Goal: Task Accomplishment & Management: Manage account settings

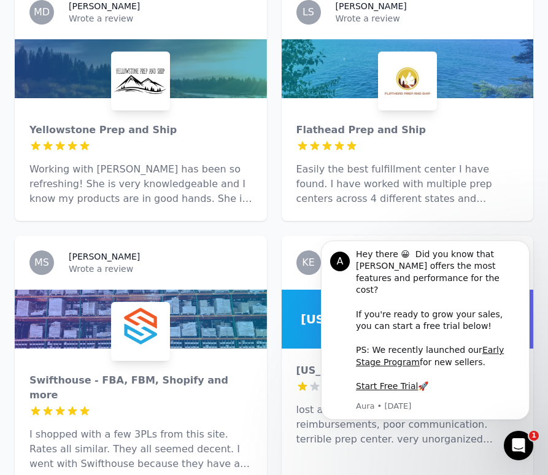
scroll to position [7096, 0]
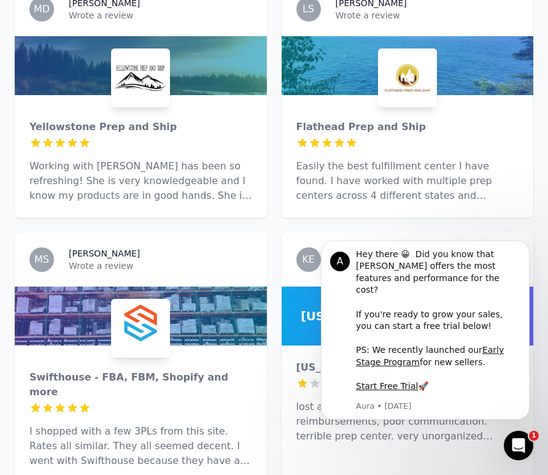
click at [388, 400] on p "lost a lot of my inventory with no reimbursements, poor communication. terrible…" at bounding box center [408, 422] width 223 height 44
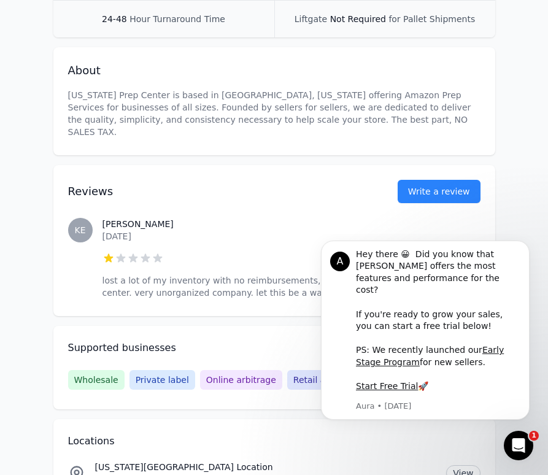
scroll to position [335, 0]
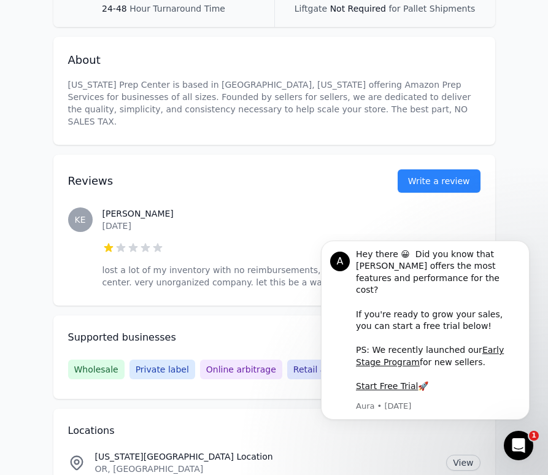
click at [101, 202] on div "KE [PERSON_NAME] [DATE] 1 out of 5 stars lost a lot of my inventory with no rei…" at bounding box center [274, 248] width 413 height 130
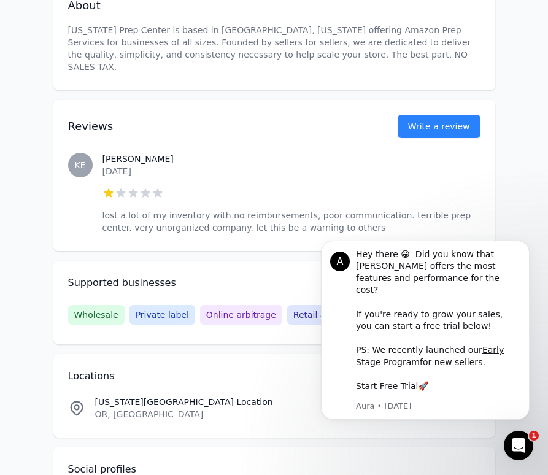
scroll to position [390, 0]
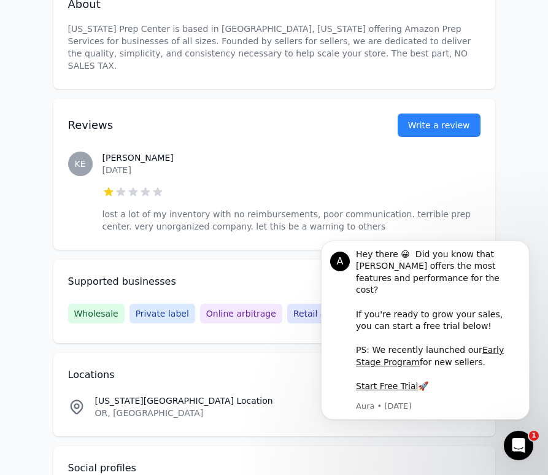
click at [288, 212] on p "lost a lot of my inventory with no reimbursements, poor communication. terrible…" at bounding box center [292, 220] width 378 height 25
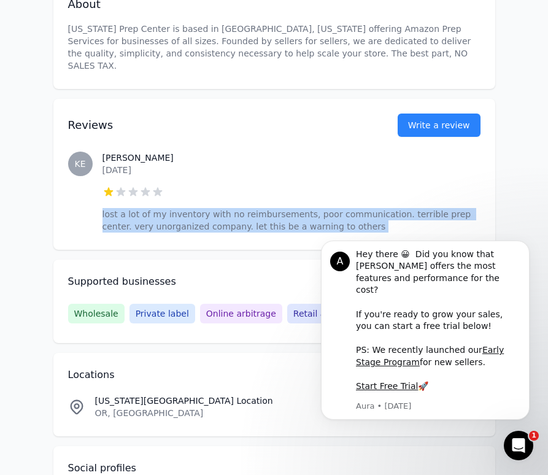
click at [288, 212] on p "lost a lot of my inventory with no reimbursements, poor communication. terrible…" at bounding box center [292, 220] width 378 height 25
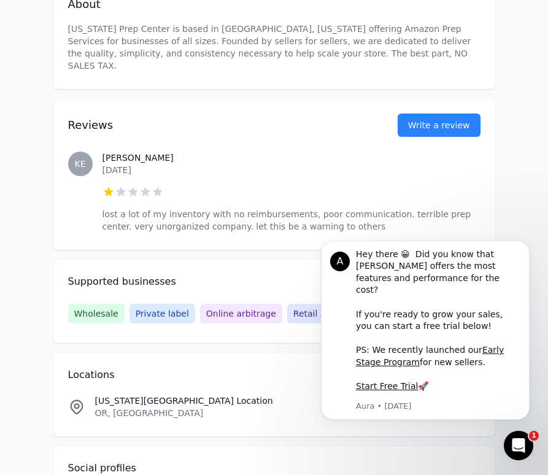
click at [221, 186] on div at bounding box center [292, 192] width 378 height 12
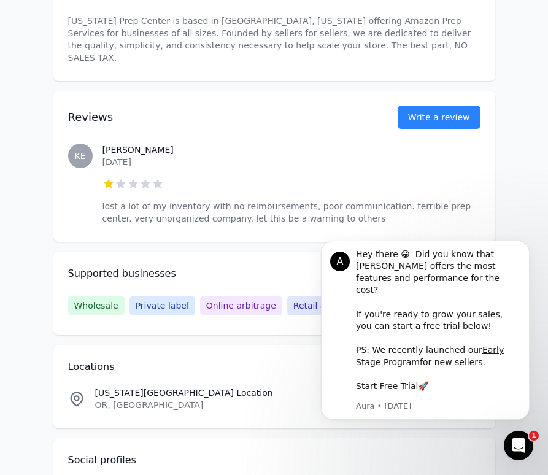
click at [82, 144] on span "KE" at bounding box center [80, 156] width 25 height 25
click at [109, 157] on time "[DATE]" at bounding box center [117, 162] width 29 height 10
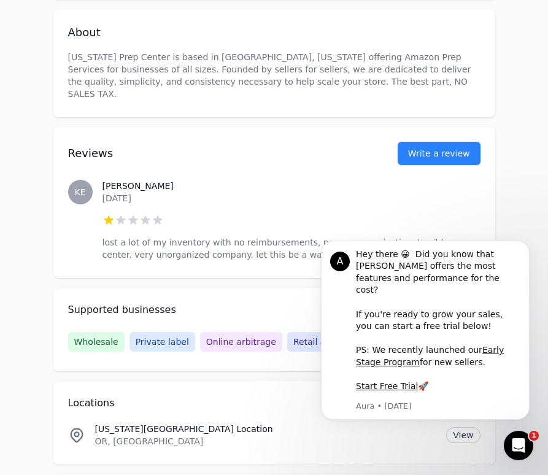
scroll to position [359, 0]
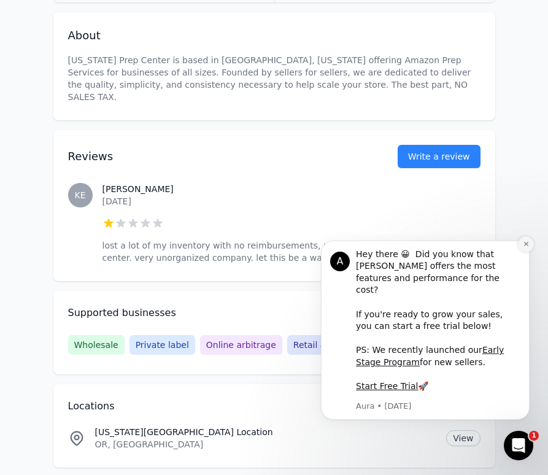
click at [527, 247] on icon "Dismiss notification" at bounding box center [526, 244] width 7 height 7
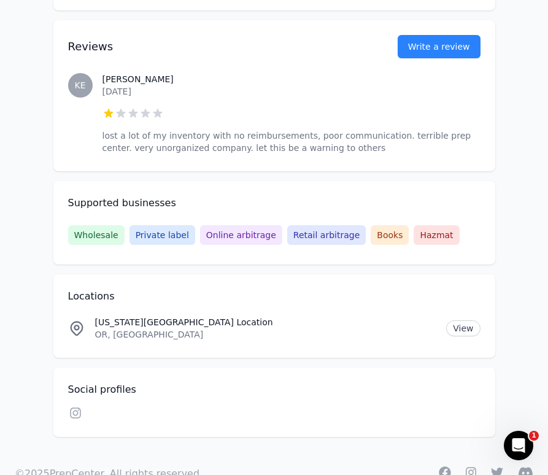
scroll to position [492, 0]
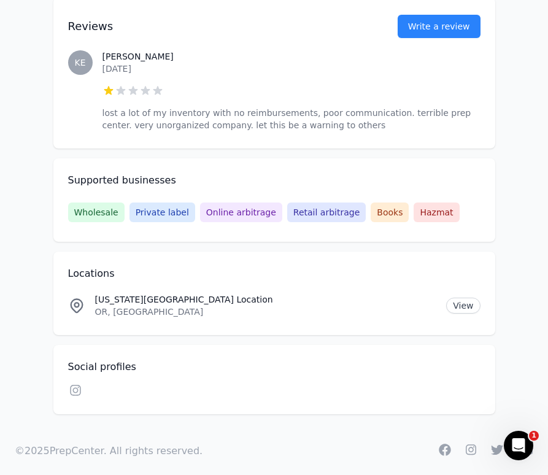
click at [518, 448] on icon "Open Intercom Messenger" at bounding box center [518, 446] width 9 height 10
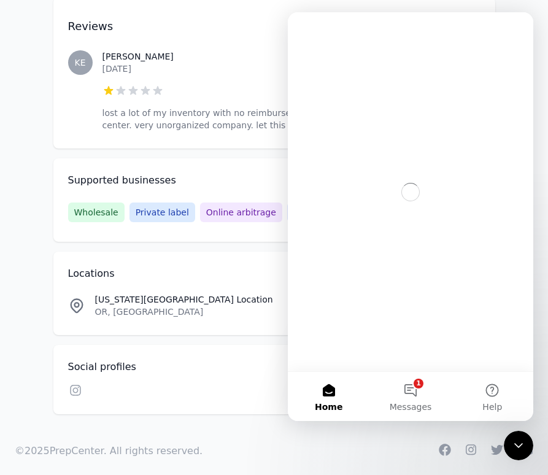
scroll to position [0, 0]
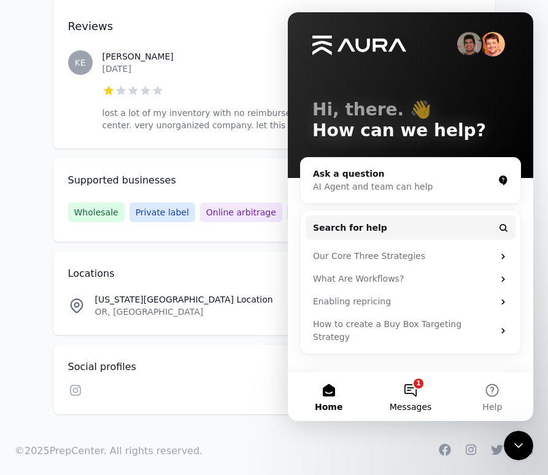
click at [416, 398] on button "1 Messages" at bounding box center [411, 396] width 82 height 49
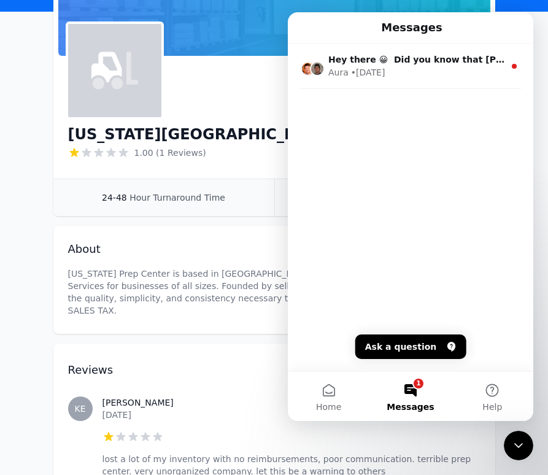
scroll to position [3, 0]
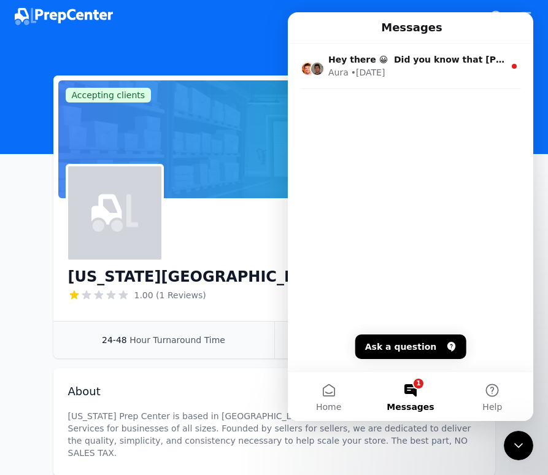
drag, startPoint x: 216, startPoint y: 215, endPoint x: 227, endPoint y: 231, distance: 19.1
click at [219, 217] on div "[US_STATE][GEOGRAPHIC_DATA] 1.00 (1 Reviews) Email Visit website [PHONE_NUMBER]" at bounding box center [274, 259] width 413 height 93
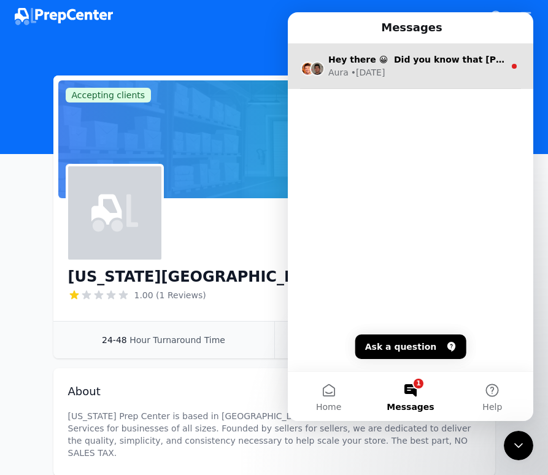
click at [437, 75] on div "Aura • [DATE]" at bounding box center [416, 72] width 176 height 13
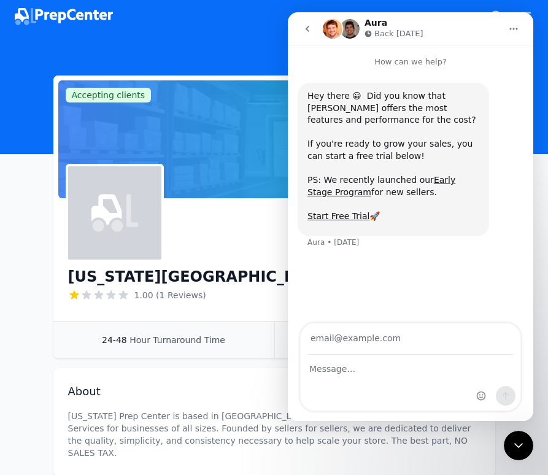
click at [248, 201] on div "Accepting clients Claim business" at bounding box center [274, 140] width 442 height 128
click at [308, 29] on icon "go back" at bounding box center [308, 29] width 4 height 6
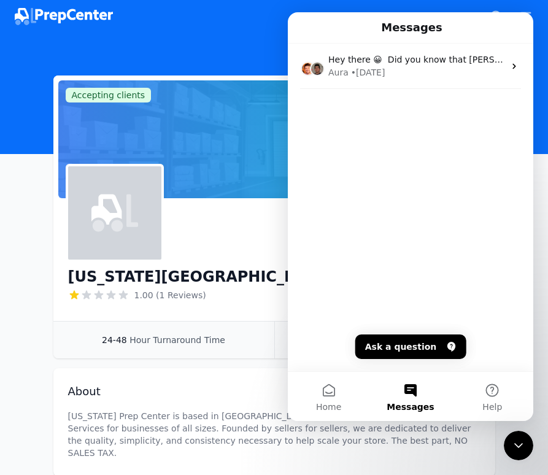
click at [514, 451] on icon "Close Intercom Messenger" at bounding box center [518, 445] width 15 height 15
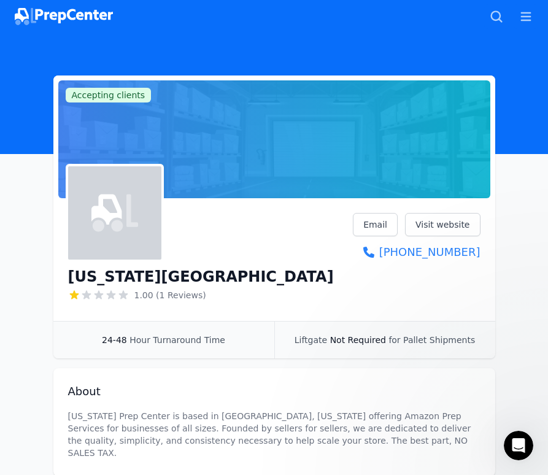
scroll to position [0, 0]
click at [527, 12] on icon "button" at bounding box center [526, 16] width 10 height 9
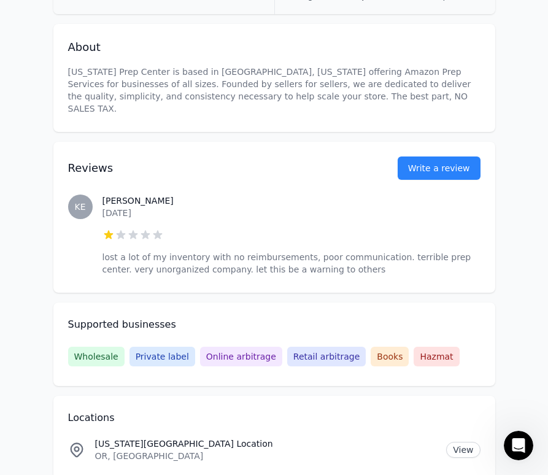
scroll to position [534, 0]
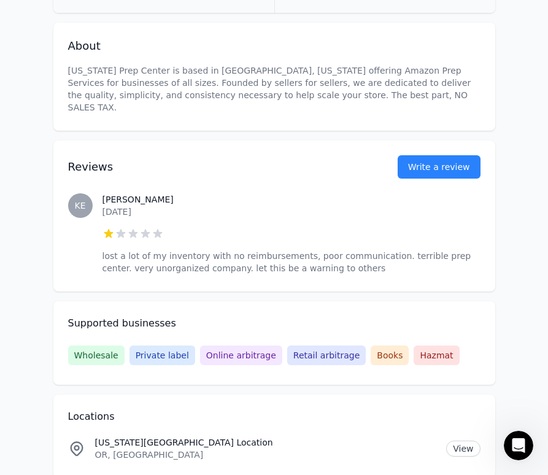
click at [222, 193] on h3 "[PERSON_NAME]" at bounding box center [292, 199] width 378 height 12
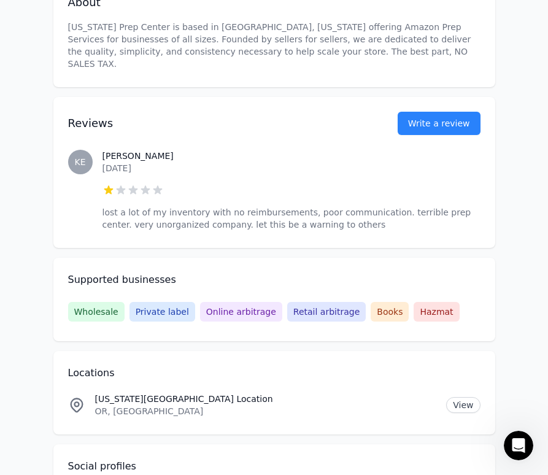
scroll to position [0, 0]
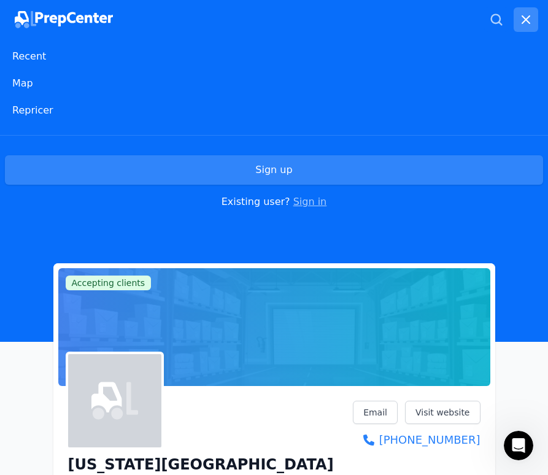
click at [297, 203] on link "Sign in" at bounding box center [310, 202] width 34 height 12
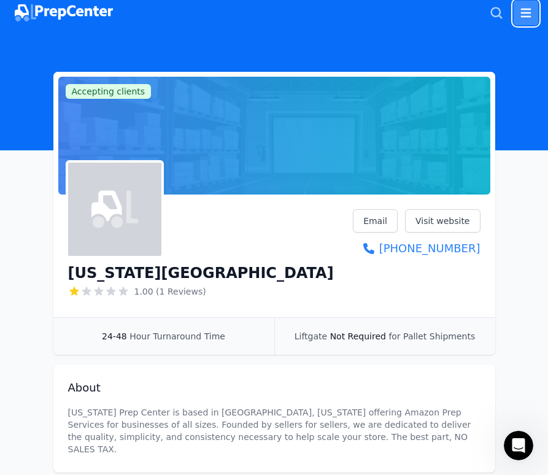
scroll to position [9, 0]
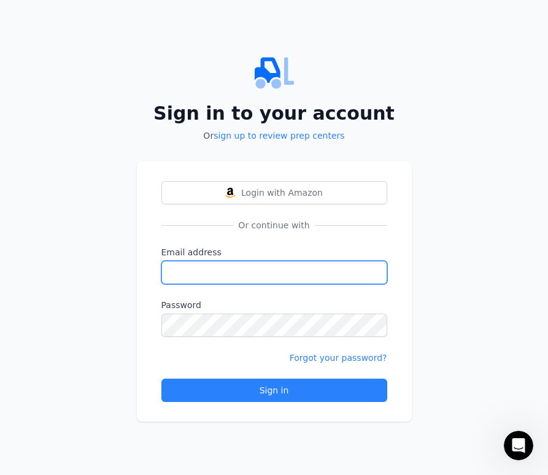
click at [310, 267] on input "Email address" at bounding box center [274, 272] width 226 height 23
type input "[EMAIL_ADDRESS][DOMAIN_NAME]"
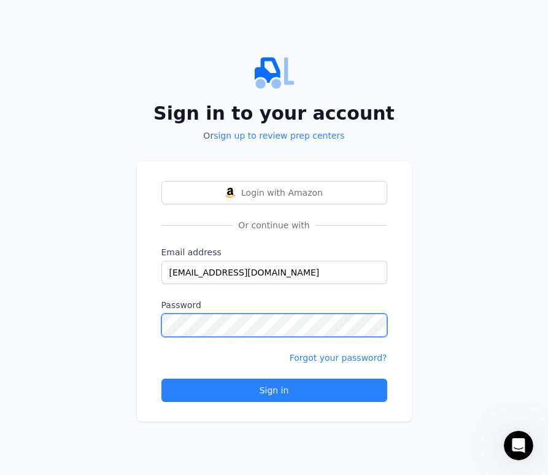
click at [161, 379] on button "Sign in" at bounding box center [274, 390] width 226 height 23
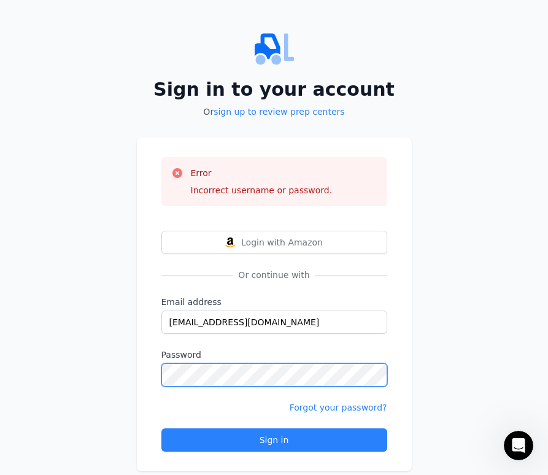
click at [161, 429] on button "Sign in" at bounding box center [274, 440] width 226 height 23
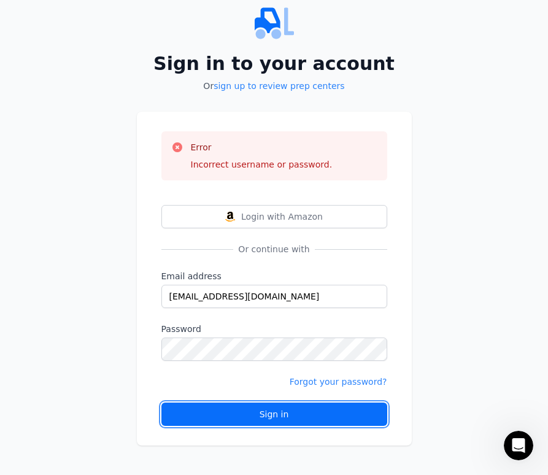
click at [295, 417] on div "Sign in" at bounding box center [274, 414] width 205 height 12
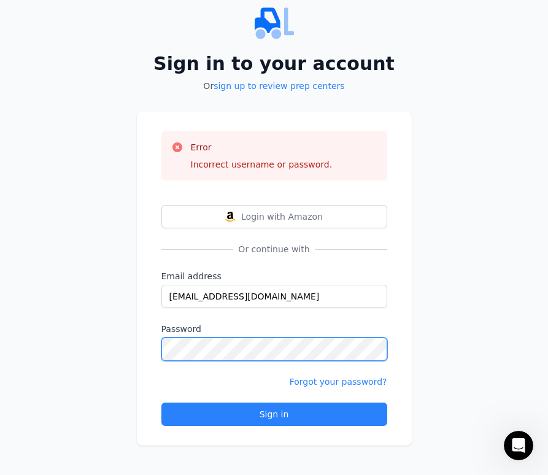
click at [161, 403] on button "Sign in" at bounding box center [274, 414] width 226 height 23
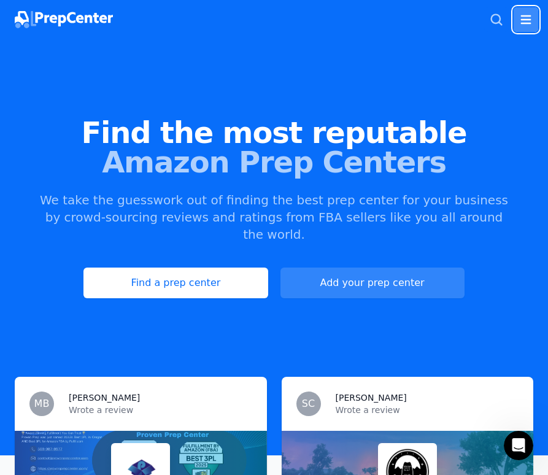
click at [528, 10] on button "Open main menu" at bounding box center [526, 19] width 25 height 25
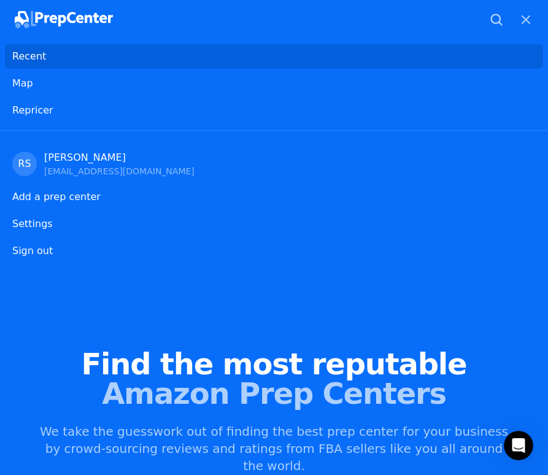
click at [222, 63] on link "Recent" at bounding box center [274, 56] width 538 height 25
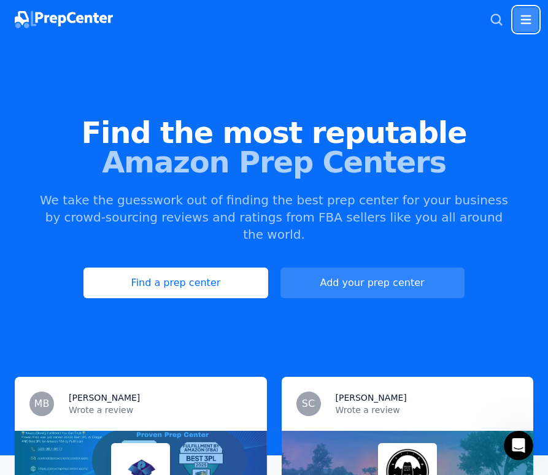
click at [514, 22] on button "Open main menu" at bounding box center [526, 19] width 25 height 25
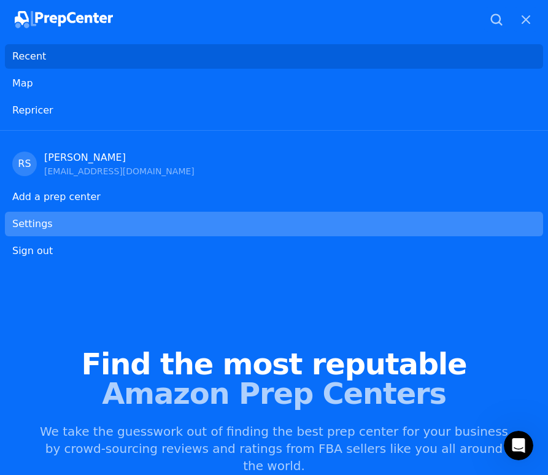
click at [76, 224] on link "Settings" at bounding box center [274, 224] width 538 height 25
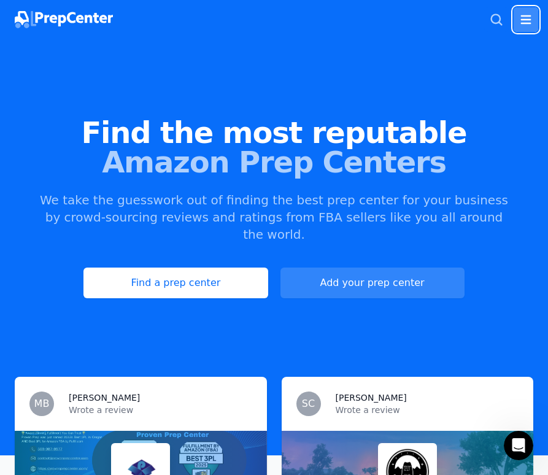
click at [526, 26] on icon "button" at bounding box center [526, 19] width 15 height 15
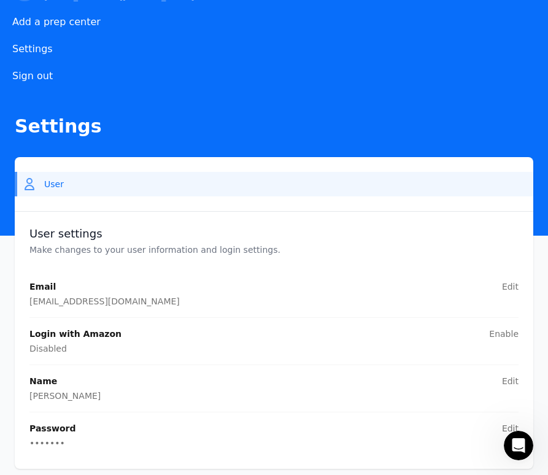
scroll to position [185, 0]
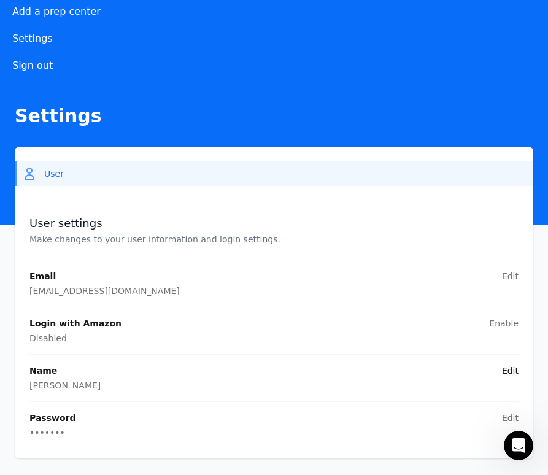
click at [518, 371] on button "Edit" at bounding box center [510, 371] width 17 height 12
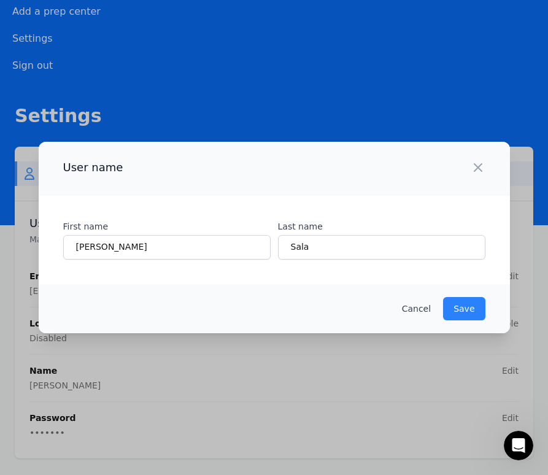
click at [414, 315] on div "Cancel Save" at bounding box center [274, 308] width 471 height 49
click at [427, 306] on button "Cancel" at bounding box center [416, 309] width 29 height 12
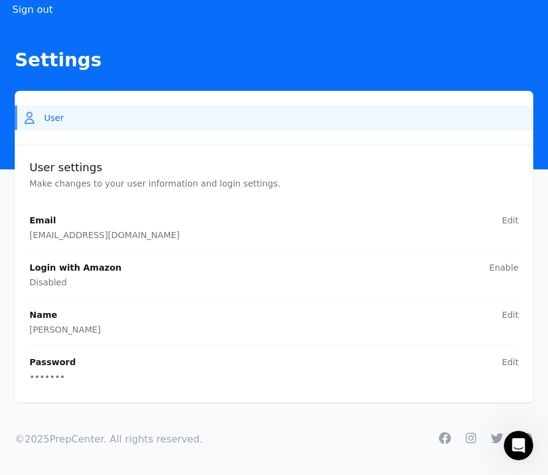
scroll to position [243, 0]
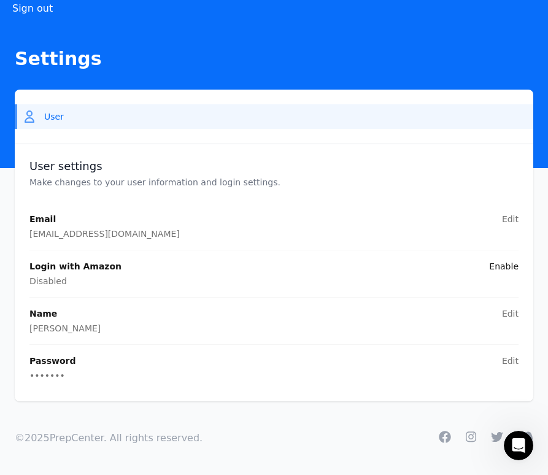
click at [500, 272] on button "Enable" at bounding box center [503, 266] width 29 height 12
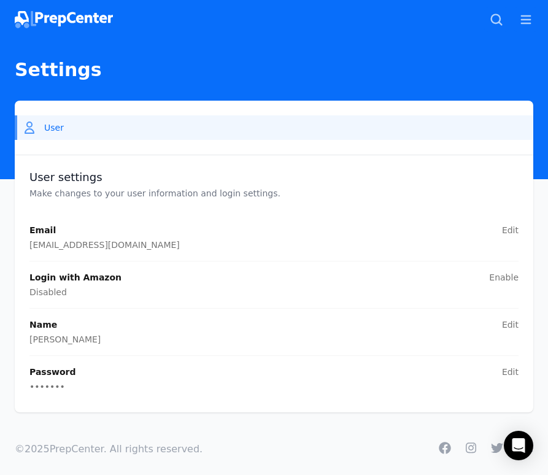
click at [72, 15] on img at bounding box center [64, 19] width 98 height 17
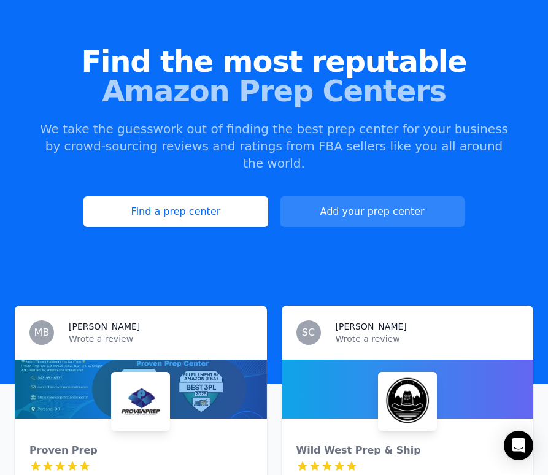
scroll to position [72, 0]
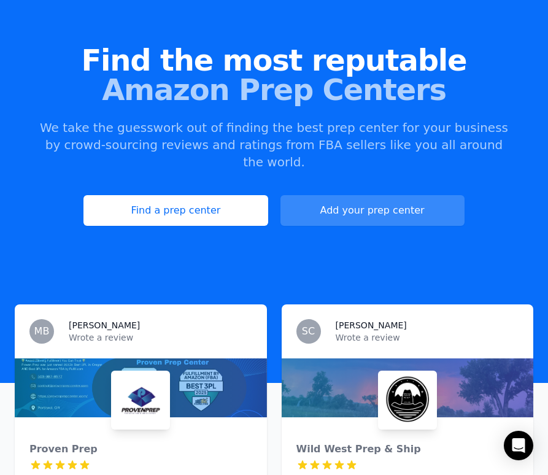
click at [364, 203] on button "Add your prep center" at bounding box center [373, 210] width 184 height 31
select select "US"
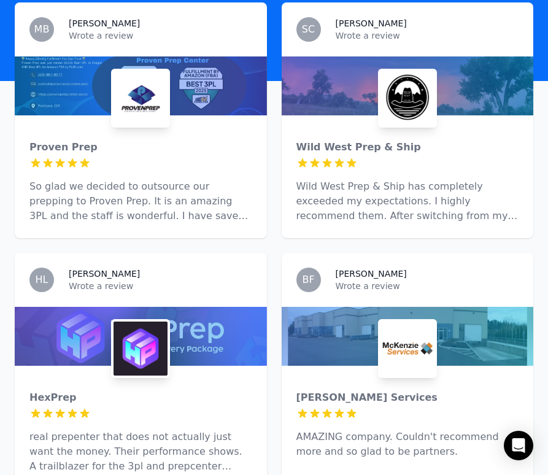
scroll to position [0, 0]
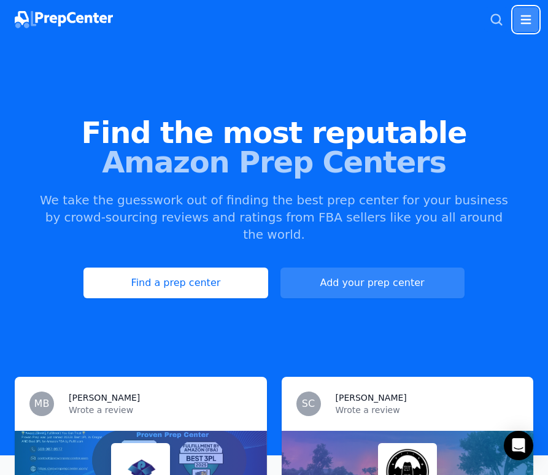
click at [524, 26] on icon "button" at bounding box center [526, 19] width 15 height 15
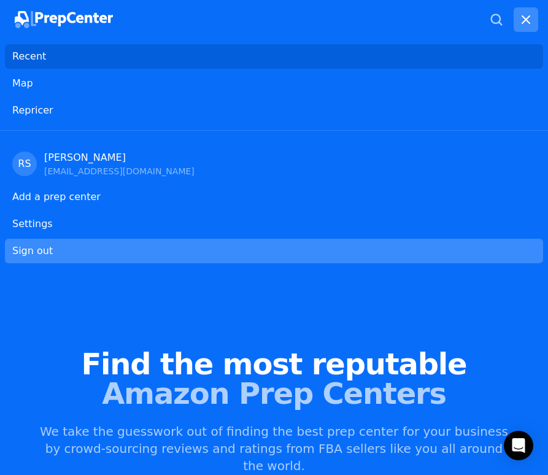
click at [206, 249] on button "Sign out" at bounding box center [274, 251] width 538 height 25
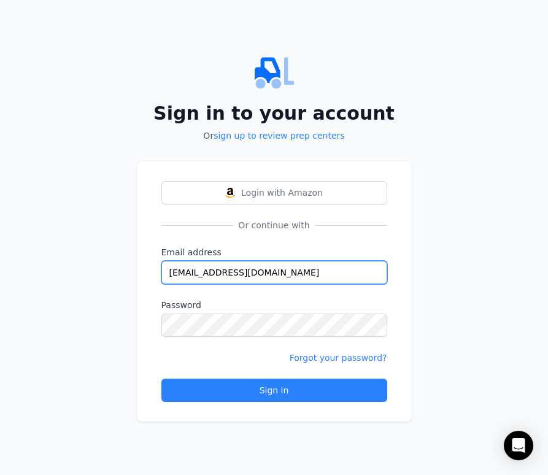
click at [273, 281] on input "[EMAIL_ADDRESS][DOMAIN_NAME]" at bounding box center [274, 272] width 226 height 23
type input "oregonprepgroup@gmail.com"
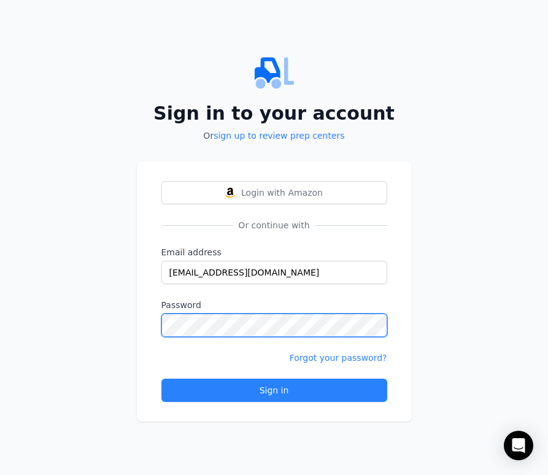
click at [161, 379] on button "Sign in" at bounding box center [274, 390] width 226 height 23
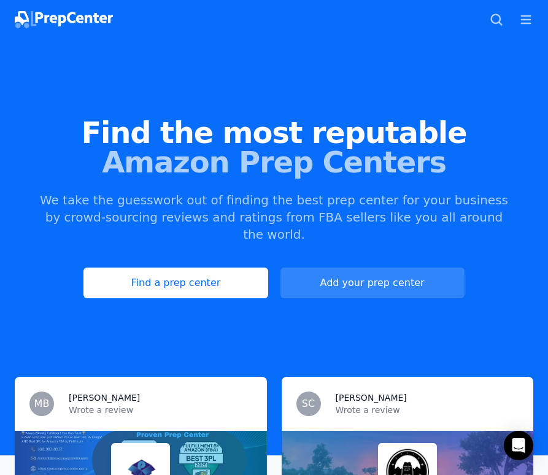
scroll to position [243, 0]
